Goal: Task Accomplishment & Management: Complete application form

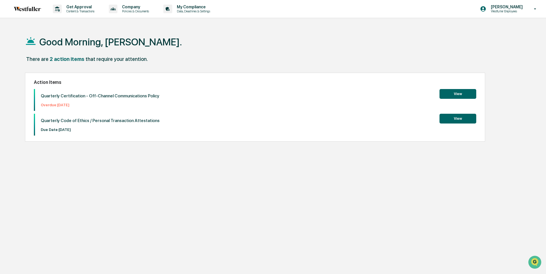
click at [457, 93] on button "View" at bounding box center [457, 94] width 37 height 10
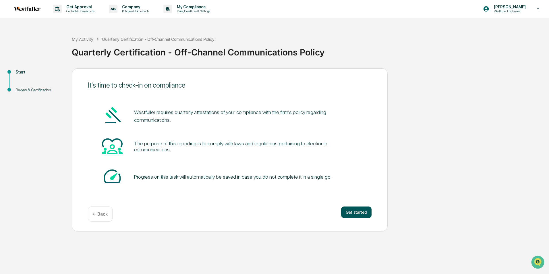
click at [356, 206] on button "Get started" at bounding box center [356, 211] width 30 height 11
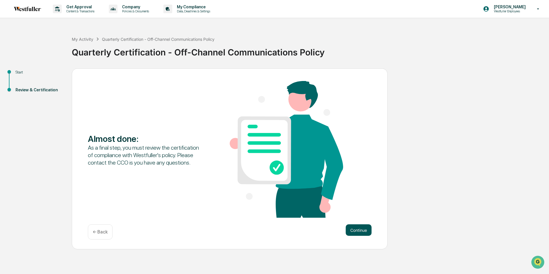
click at [363, 228] on button "Continue" at bounding box center [358, 229] width 26 height 11
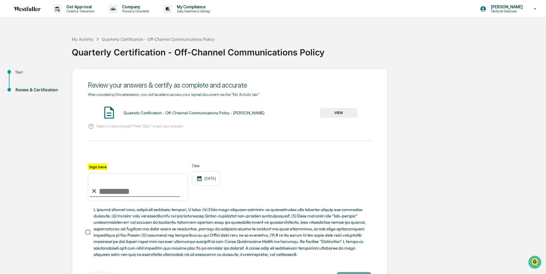
click at [337, 112] on button "VIEW" at bounding box center [338, 113] width 37 height 10
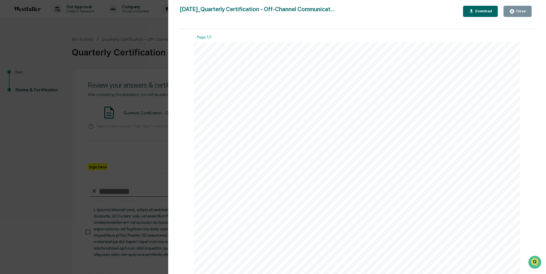
click at [518, 12] on div "Close" at bounding box center [519, 11] width 11 height 4
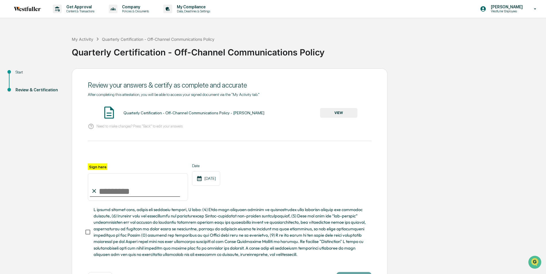
click at [100, 186] on input "Sign here" at bounding box center [138, 187] width 100 height 28
type input "**********"
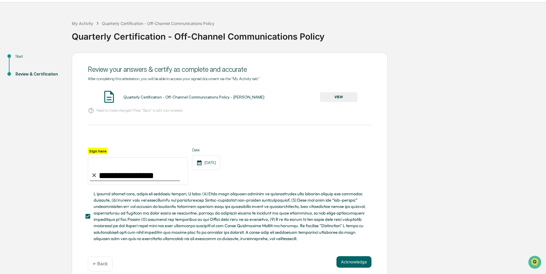
scroll to position [25, 0]
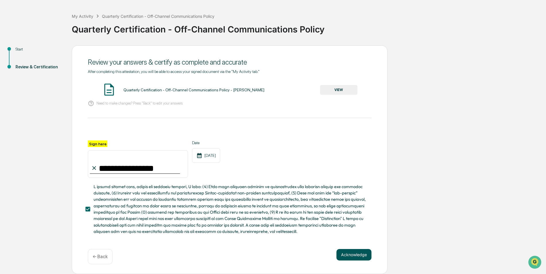
click at [346, 252] on button "Acknowledge" at bounding box center [353, 254] width 35 height 11
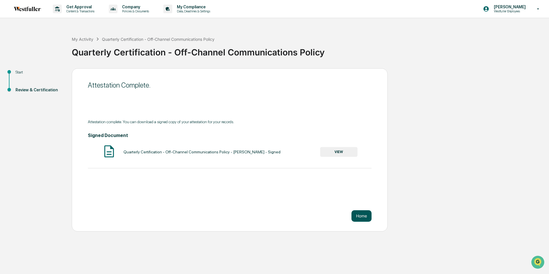
click at [362, 218] on button "Home" at bounding box center [361, 215] width 20 height 11
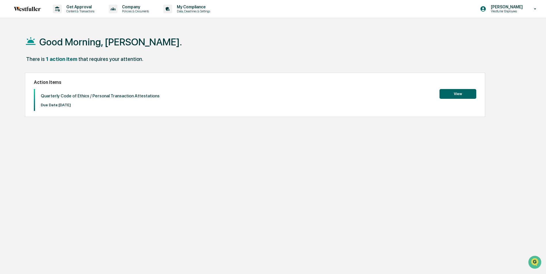
click at [457, 94] on button "View" at bounding box center [457, 94] width 37 height 10
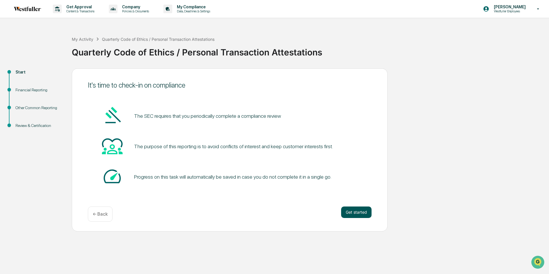
click at [364, 208] on button "Get started" at bounding box center [356, 211] width 30 height 11
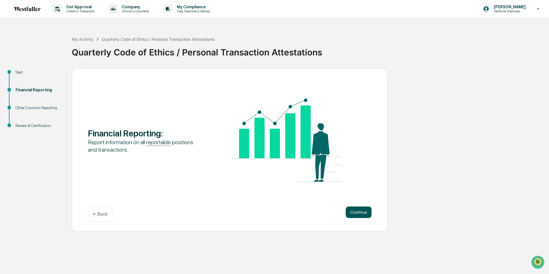
click at [358, 209] on button "Continue" at bounding box center [358, 211] width 26 height 11
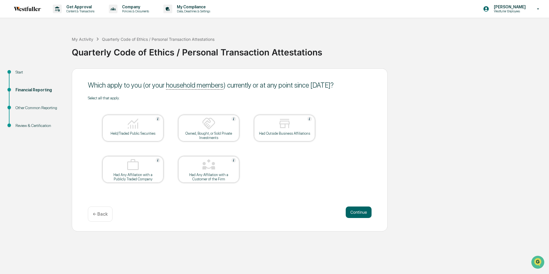
click at [127, 126] on img at bounding box center [133, 123] width 14 height 14
click at [362, 212] on button "Continue" at bounding box center [358, 211] width 26 height 11
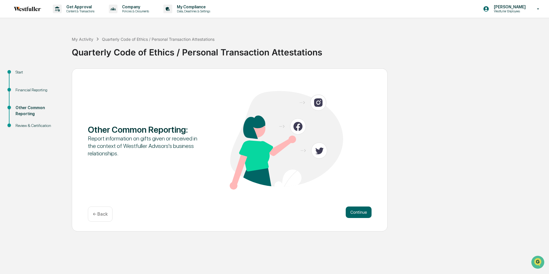
click at [362, 212] on button "Continue" at bounding box center [358, 211] width 26 height 11
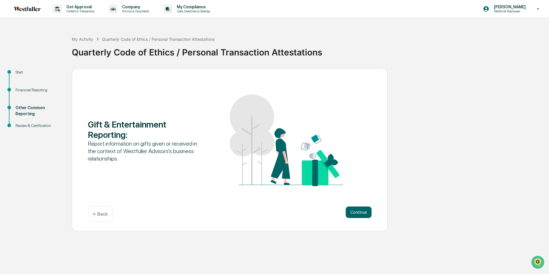
click at [123, 131] on div "Gift & Entertainment Reporting :" at bounding box center [144, 129] width 113 height 21
click at [164, 147] on div "Report information on gifts given or received in the context of Westfuller Advi…" at bounding box center [144, 151] width 113 height 22
click at [361, 212] on button "Continue" at bounding box center [358, 211] width 26 height 11
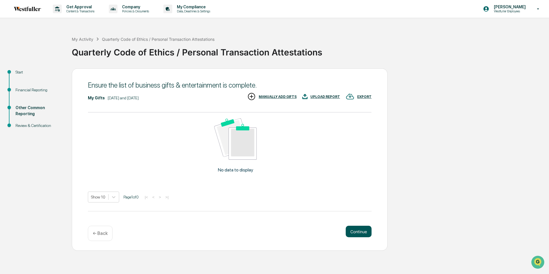
click at [363, 233] on button "Continue" at bounding box center [358, 231] width 26 height 11
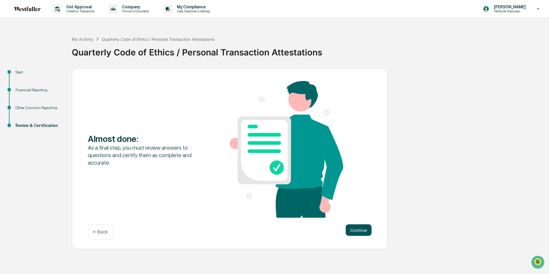
click at [363, 228] on button "Continue" at bounding box center [358, 229] width 26 height 11
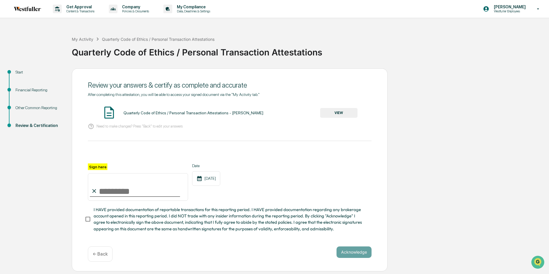
click at [337, 112] on button "VIEW" at bounding box center [338, 113] width 37 height 10
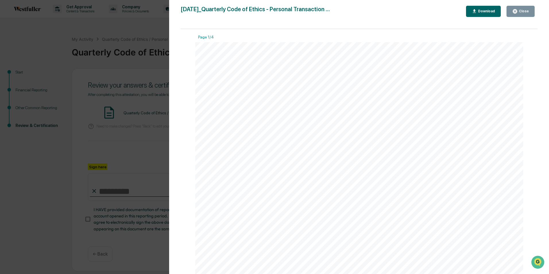
click at [524, 13] on div "Close" at bounding box center [522, 11] width 11 height 4
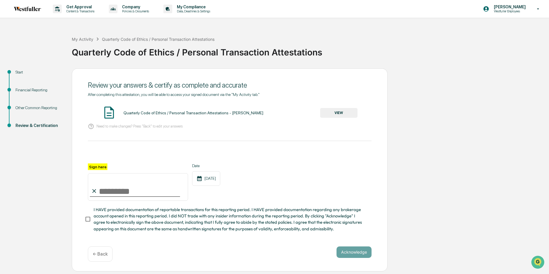
click at [129, 186] on input "Sign here" at bounding box center [138, 187] width 100 height 28
type input "**********"
click at [366, 254] on button "Acknowledge" at bounding box center [353, 251] width 35 height 11
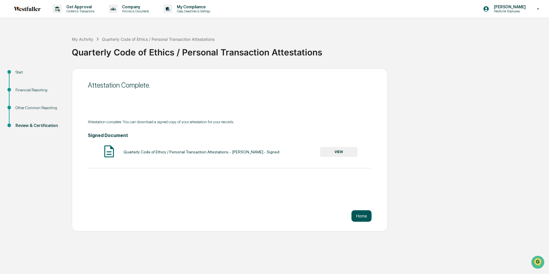
click at [364, 212] on button "Home" at bounding box center [361, 215] width 20 height 11
